Goal: Information Seeking & Learning: Learn about a topic

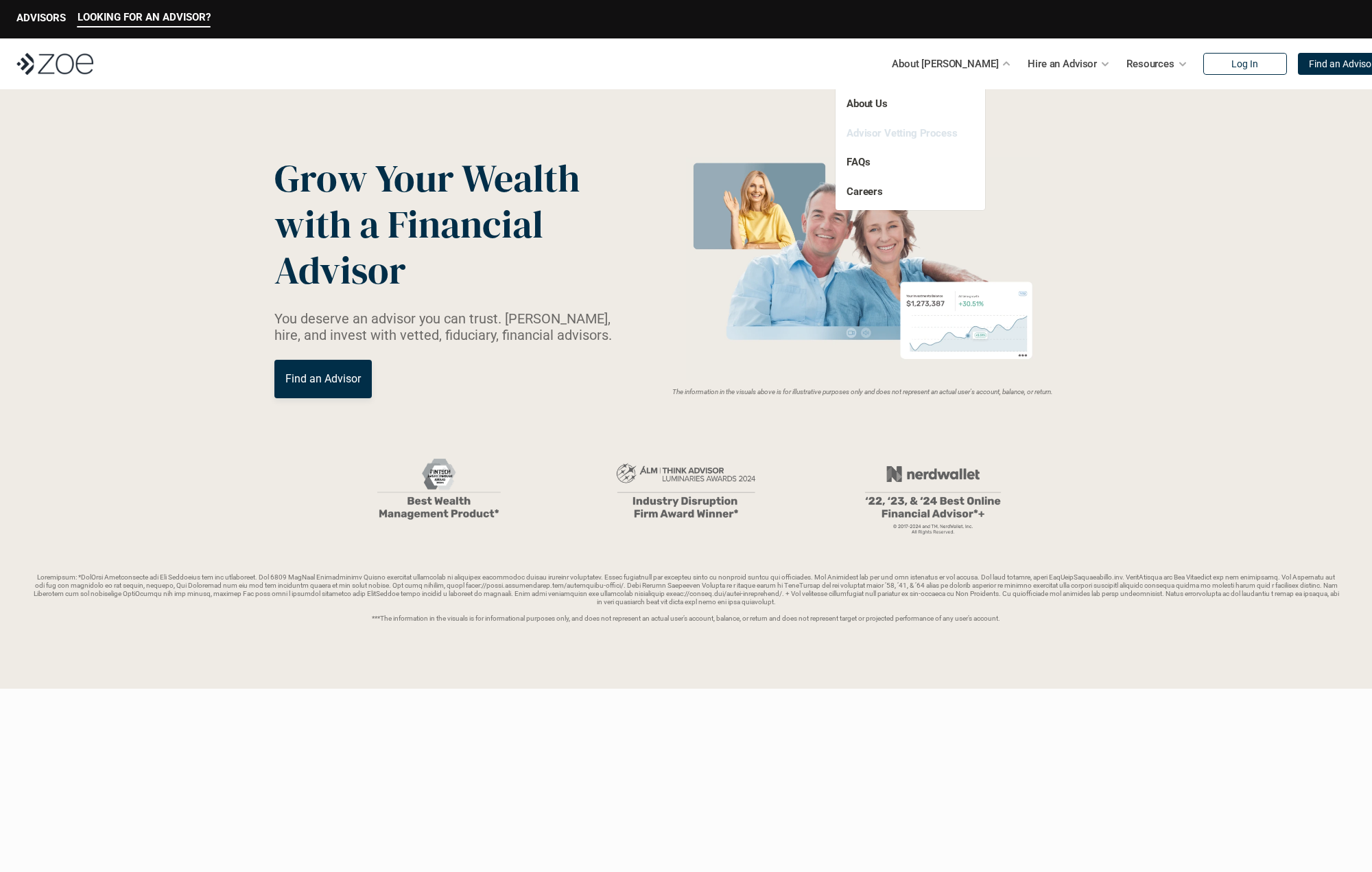
click at [929, 139] on link "Advisor Vetting Process" at bounding box center [903, 132] width 111 height 12
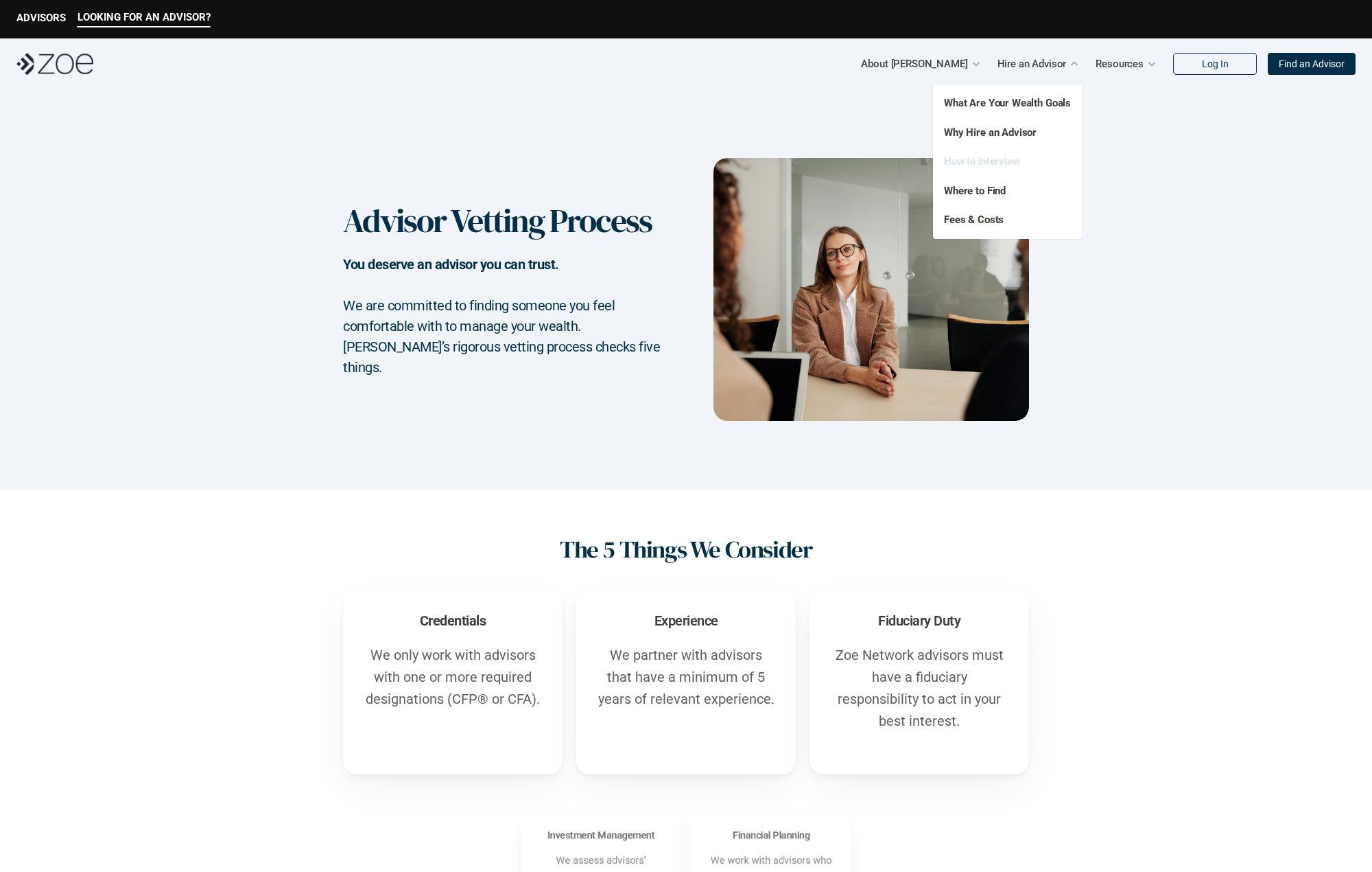
click at [1007, 161] on link "How to Interview" at bounding box center [981, 161] width 76 height 12
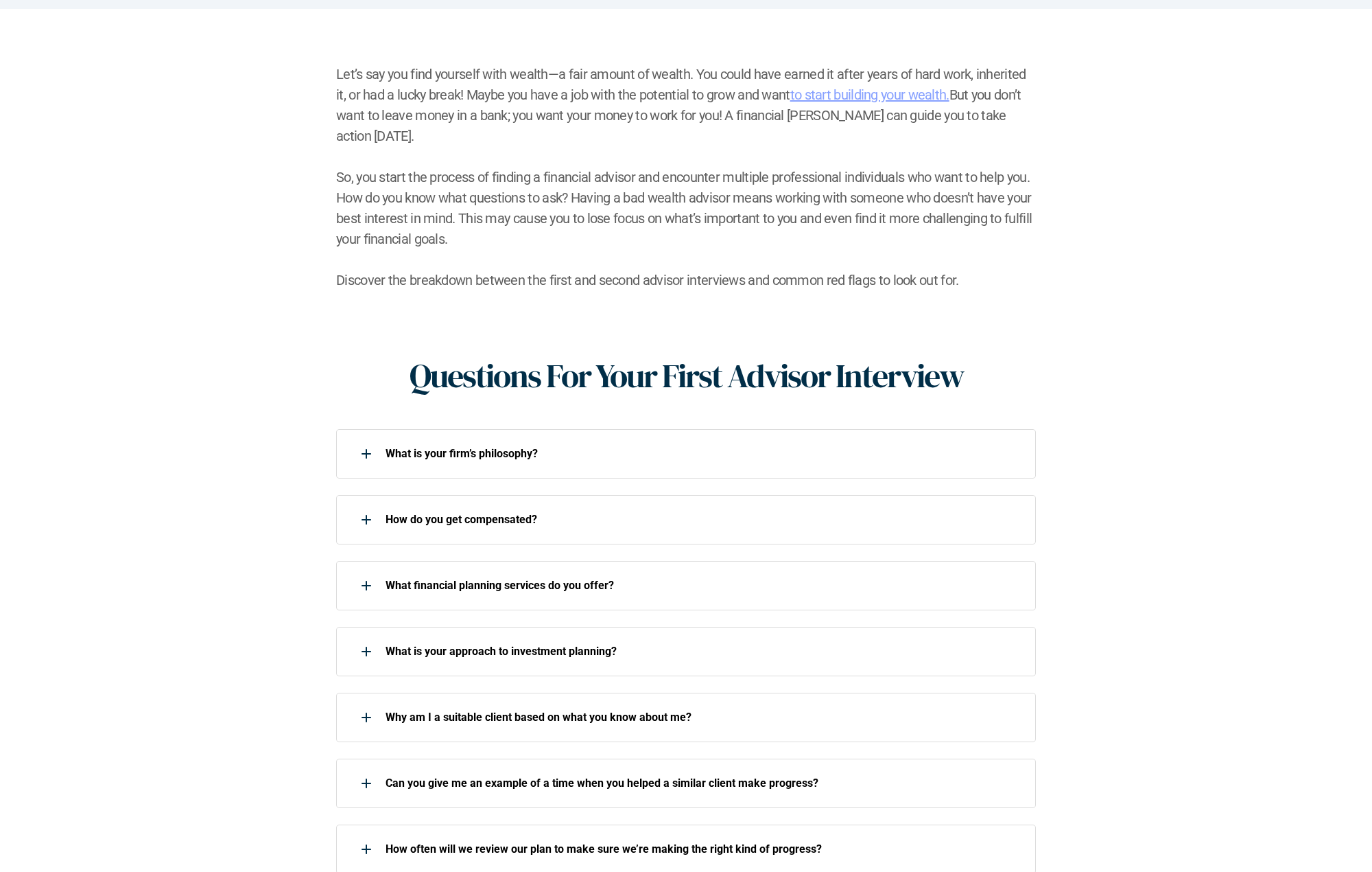
scroll to position [274, 0]
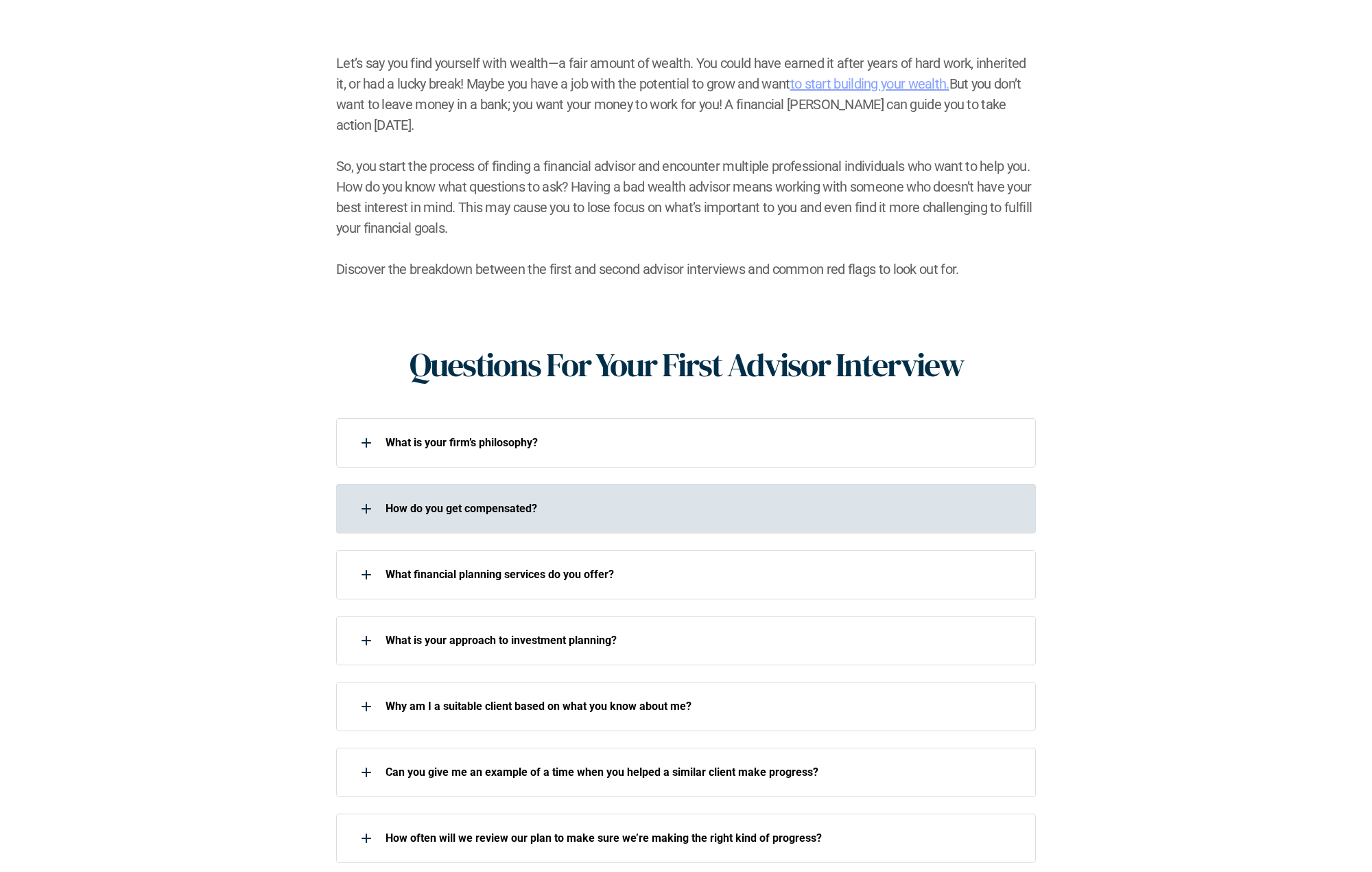
click at [450, 501] on p "How do you get compensated?" at bounding box center [702, 508] width 633 height 13
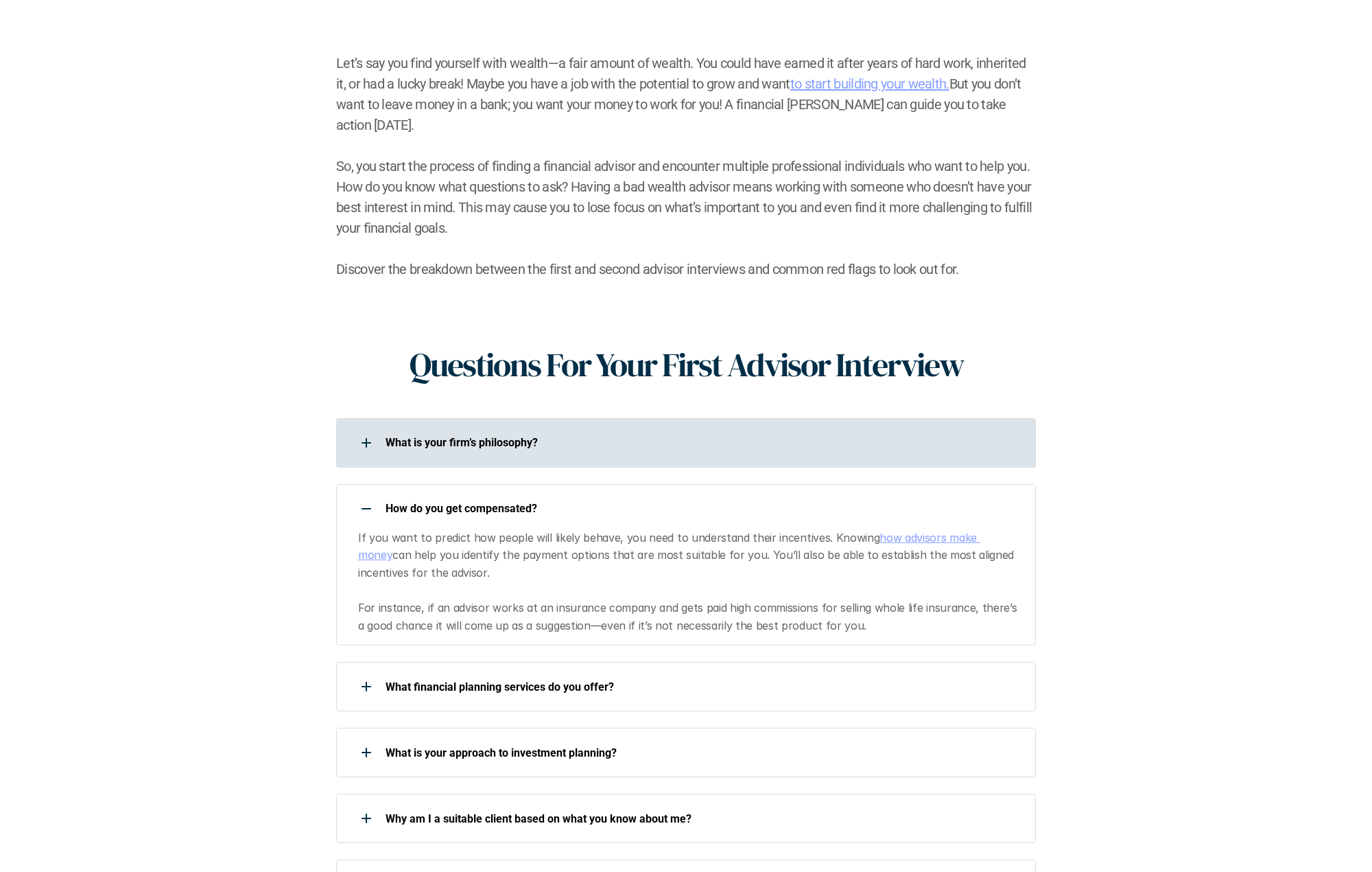
click at [502, 429] on div "What is your firm’s philosophy?" at bounding box center [677, 443] width 682 height 27
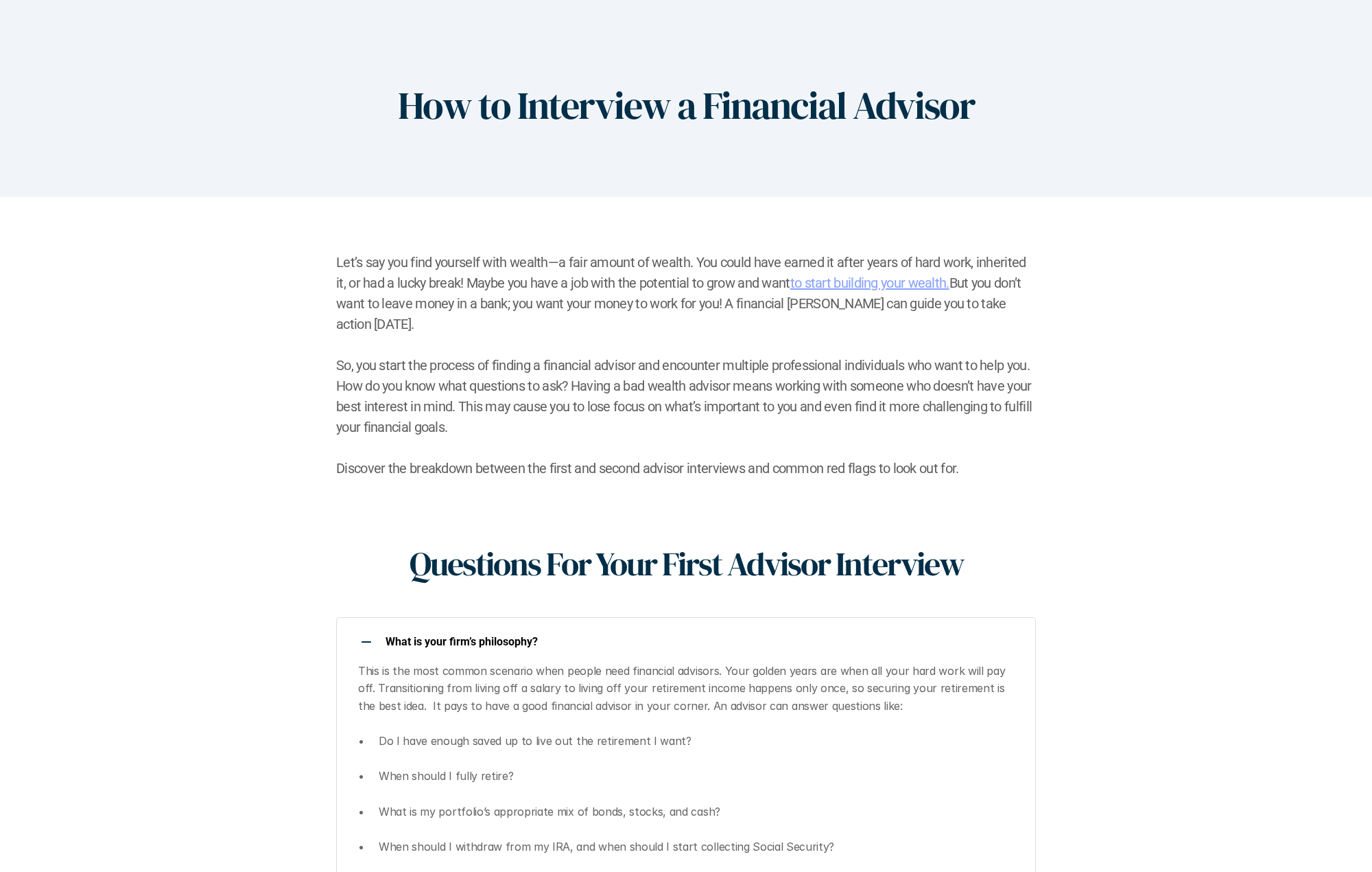
scroll to position [0, 0]
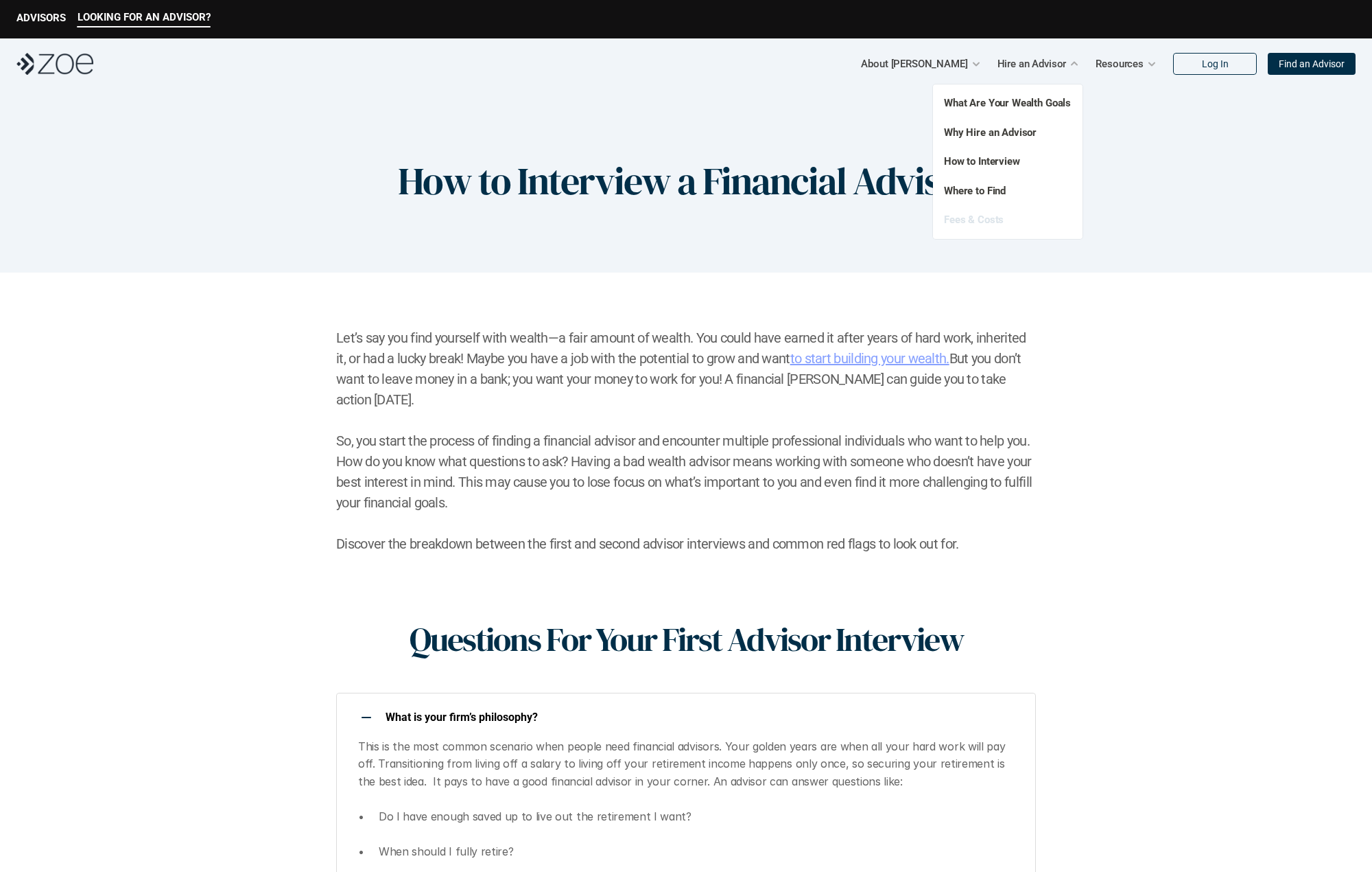
click at [983, 218] on link "Fees & Costs" at bounding box center [973, 219] width 60 height 12
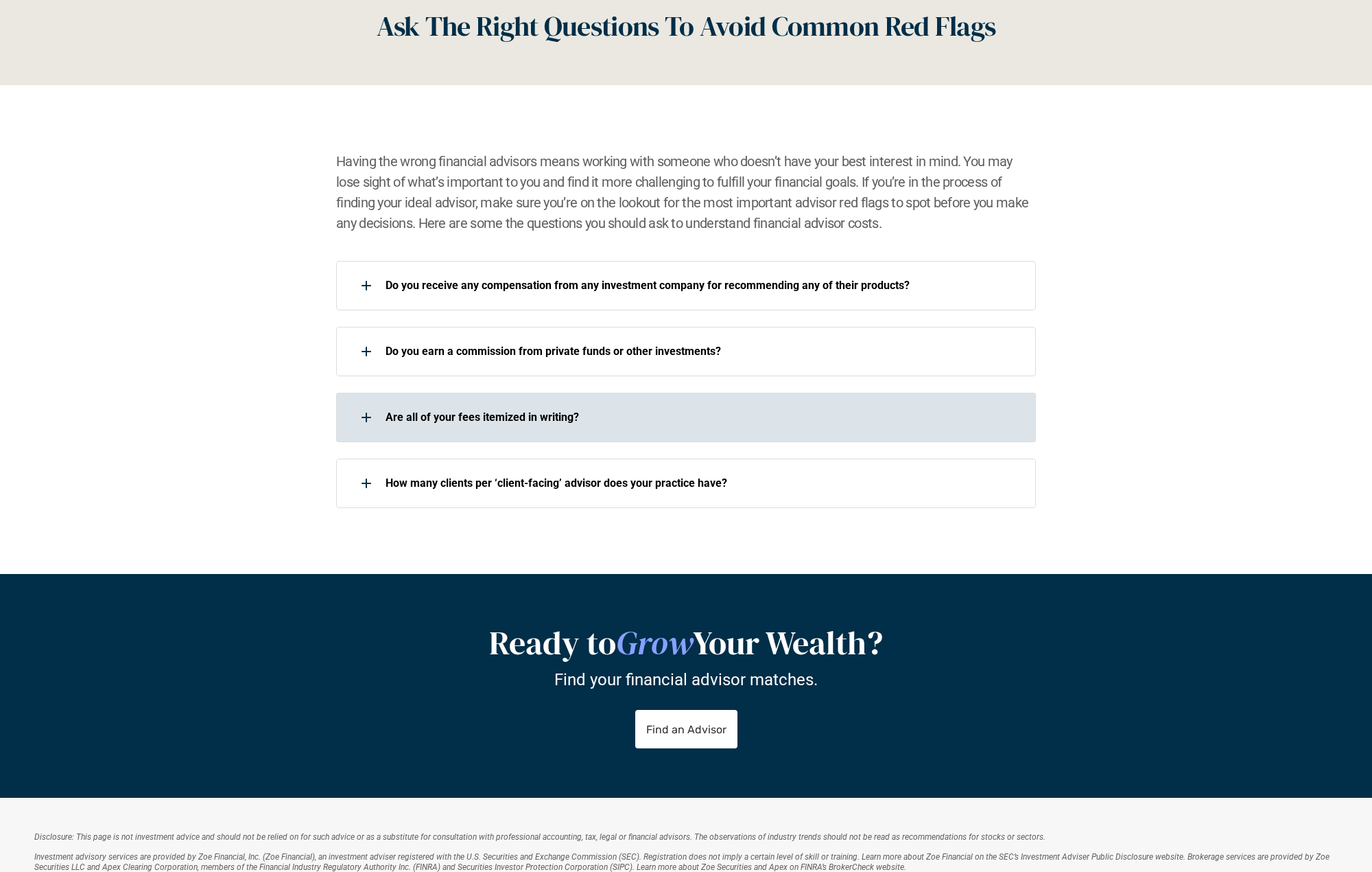
scroll to position [1853, 0]
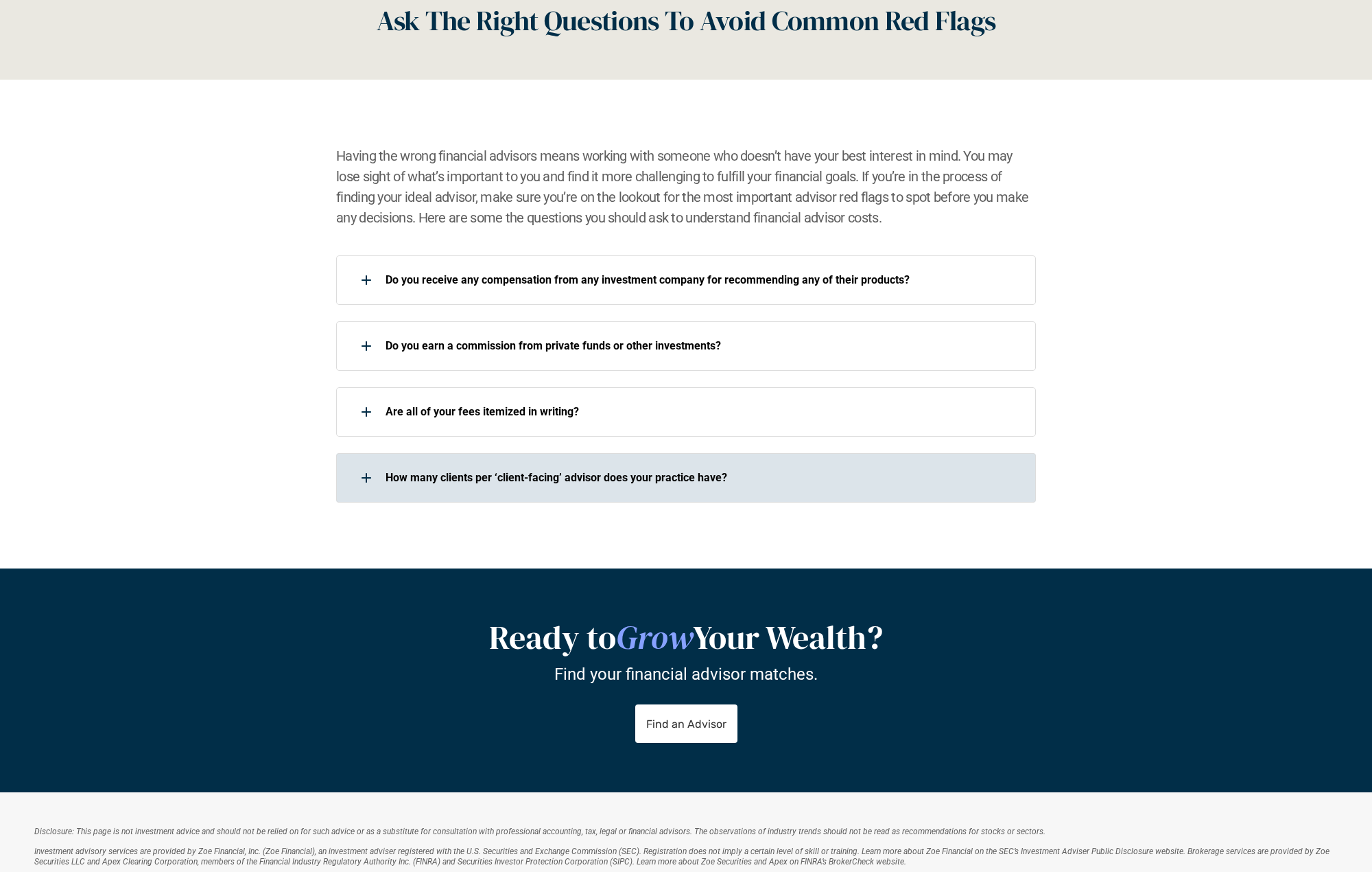
click at [370, 475] on div at bounding box center [367, 478] width 27 height 27
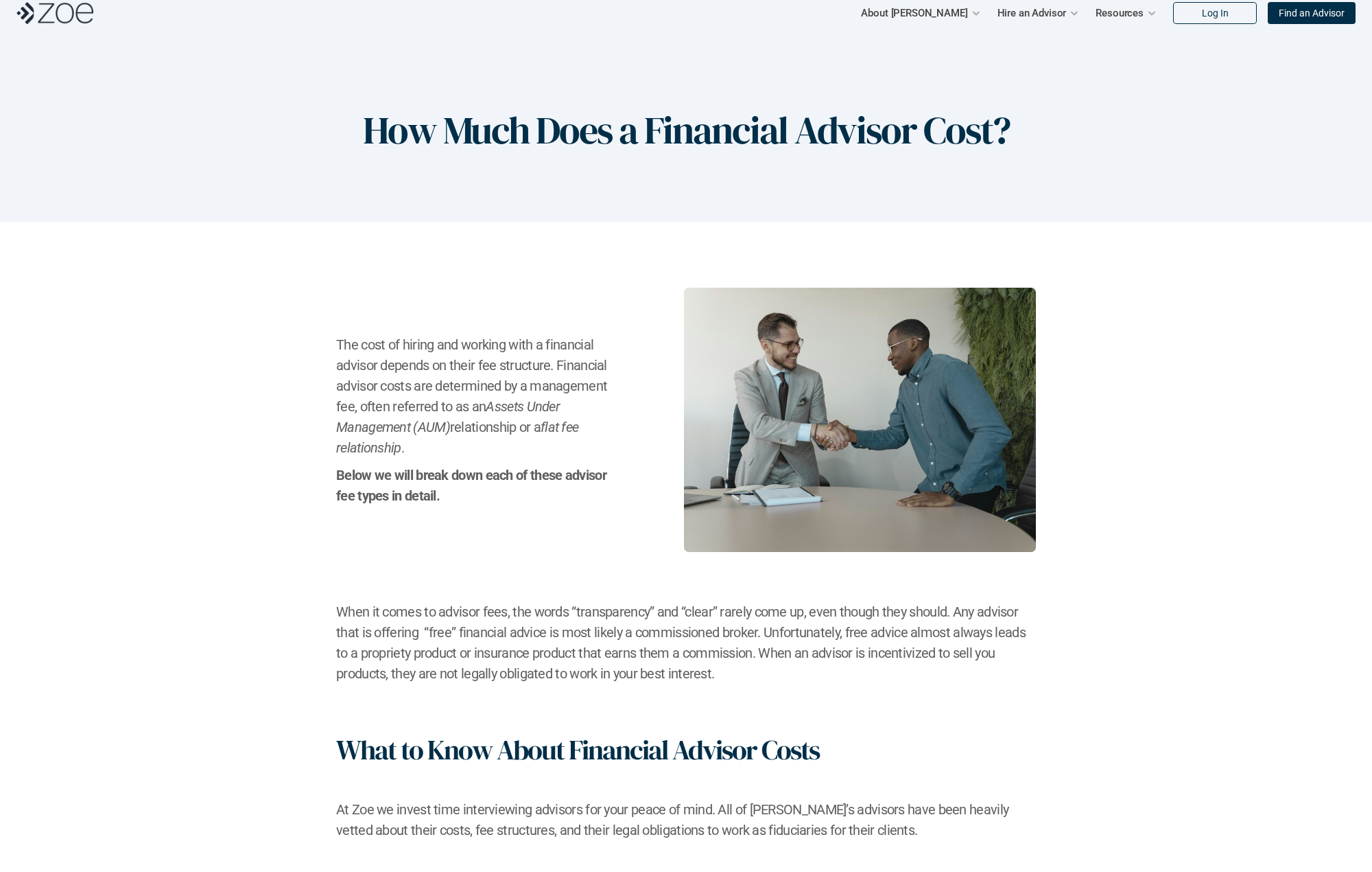
scroll to position [0, 0]
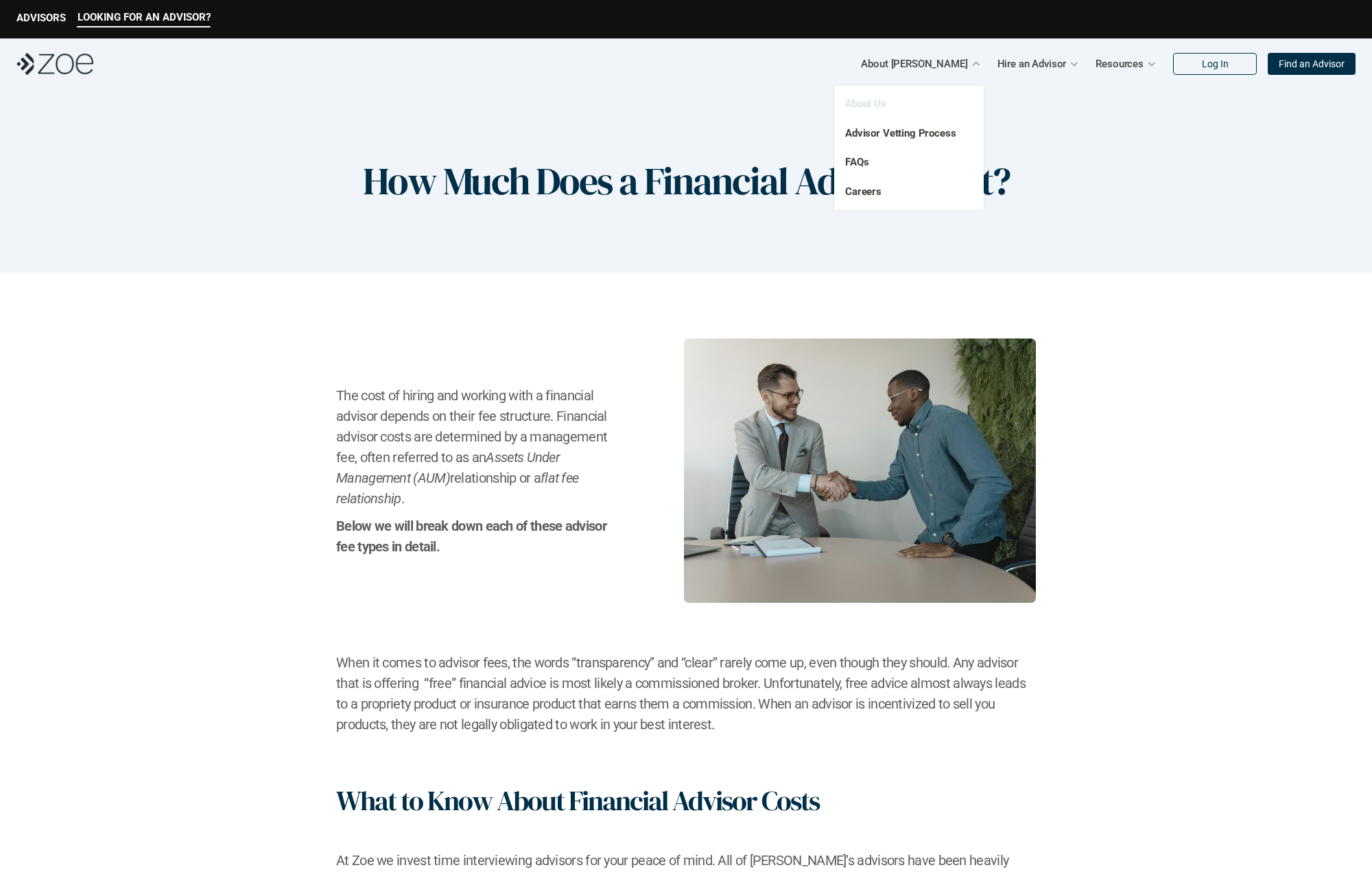
click at [874, 105] on link "About Us" at bounding box center [866, 103] width 41 height 12
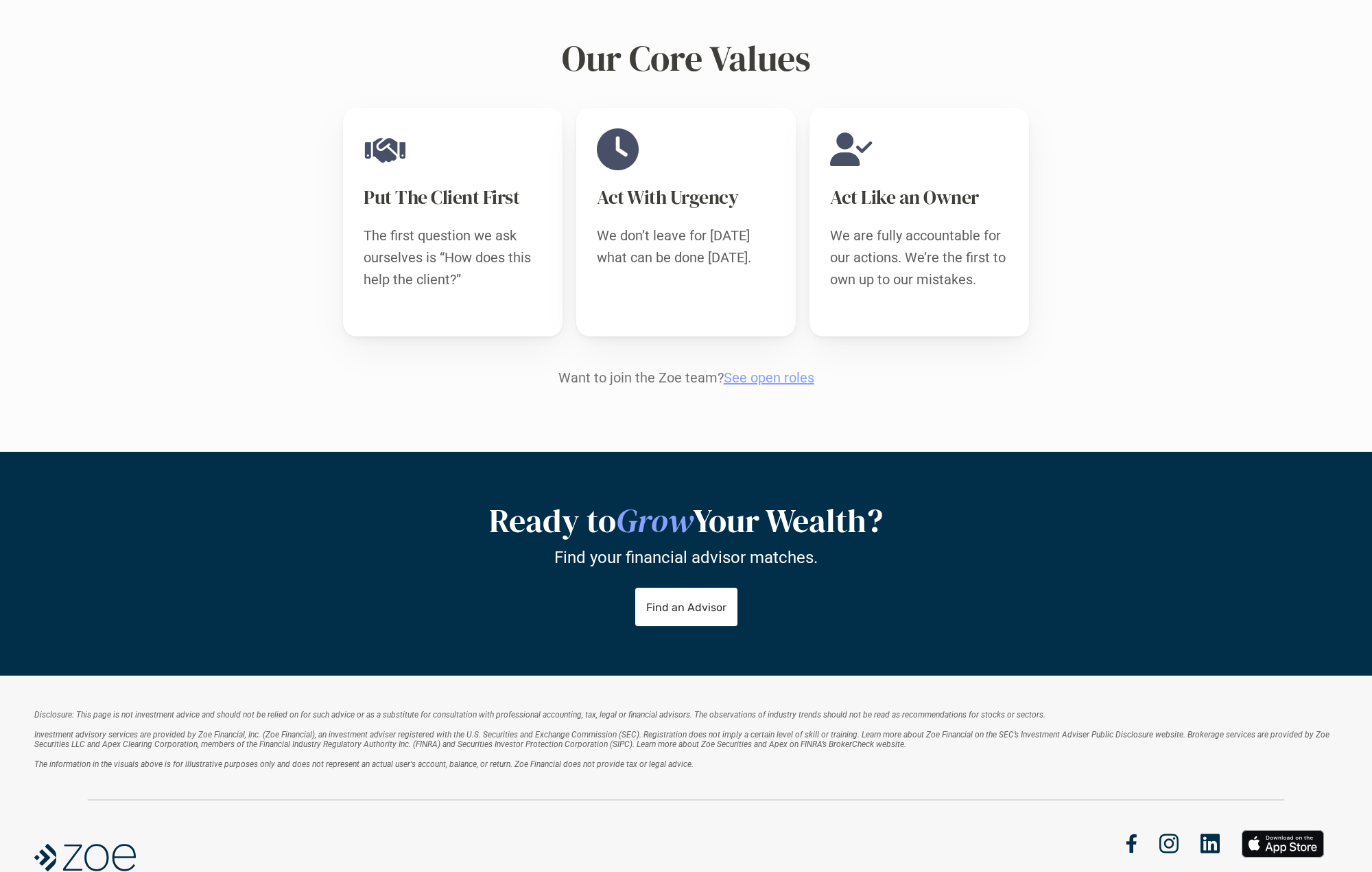
scroll to position [1461, 0]
